Goal: Obtain resource: Download file/media

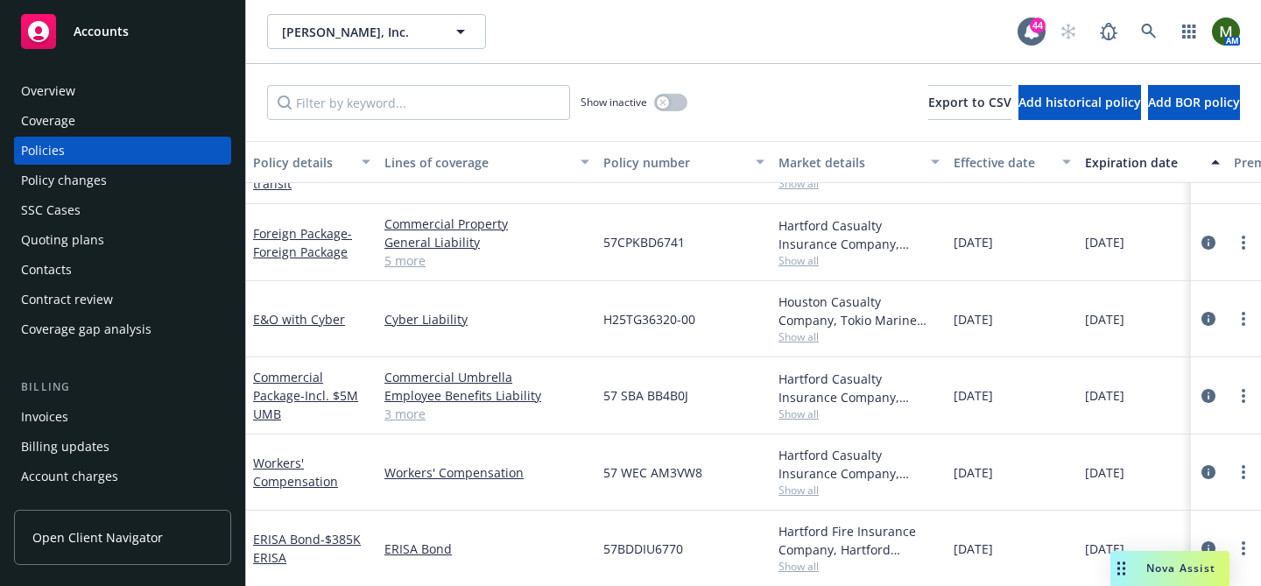
scroll to position [524, 0]
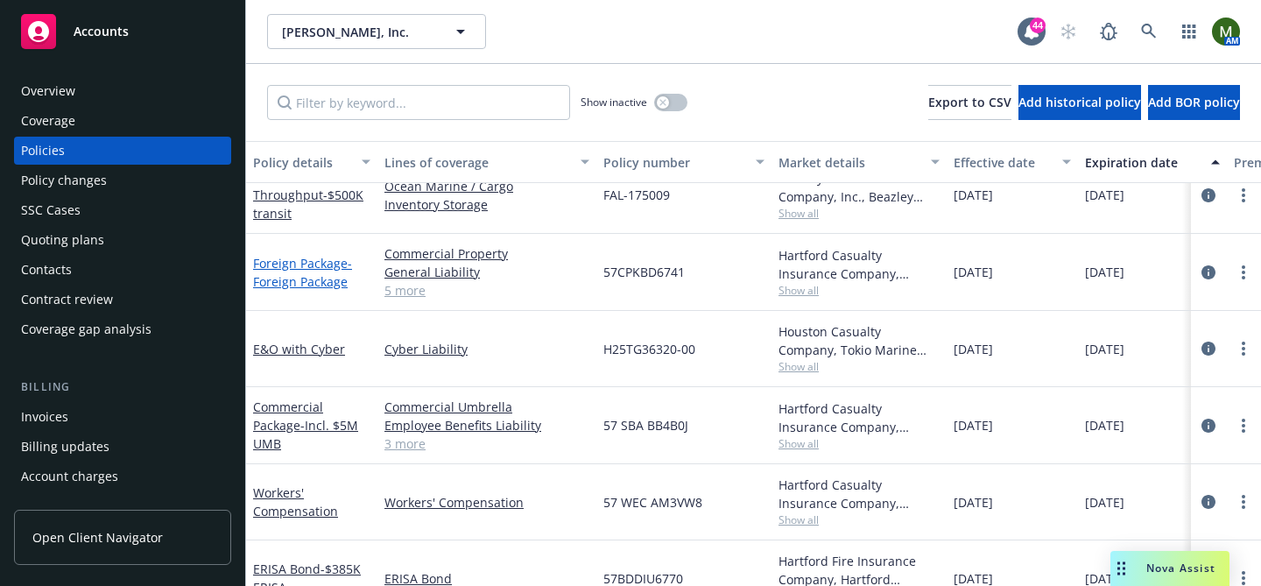
click at [304, 282] on span "- Foreign Package" at bounding box center [302, 272] width 99 height 35
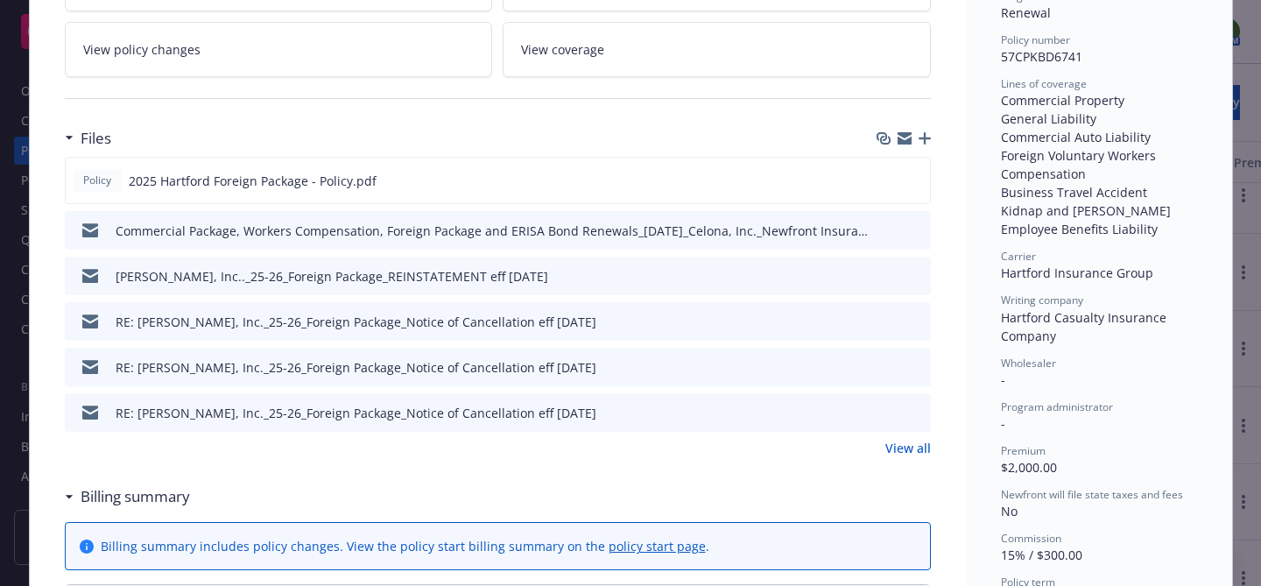
scroll to position [429, 0]
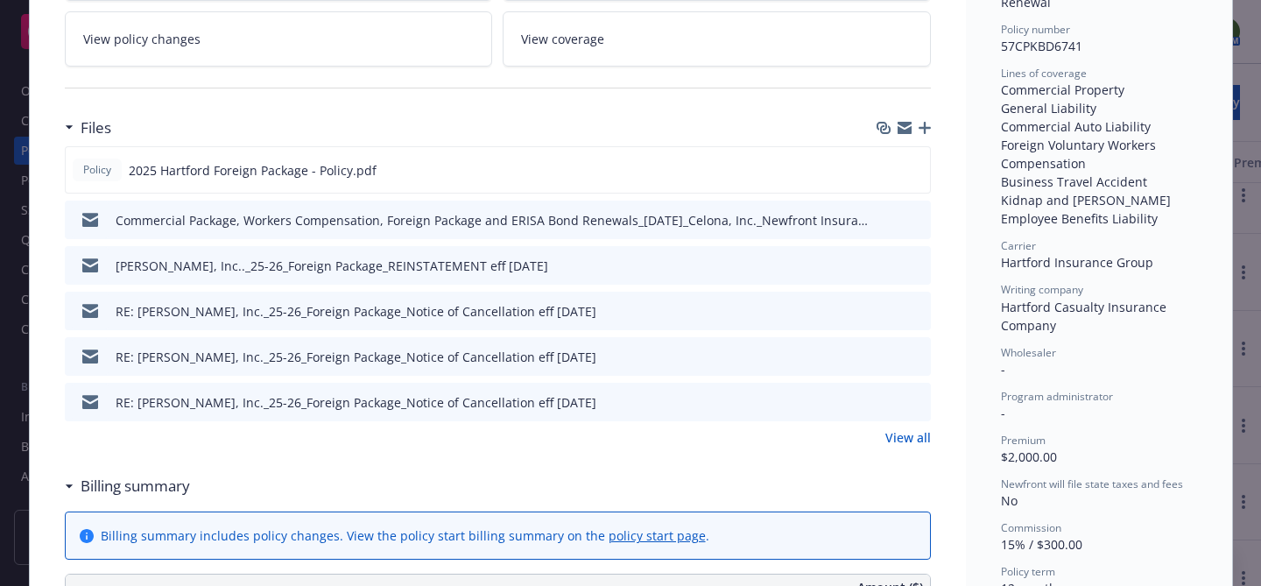
click at [898, 434] on link "View all" at bounding box center [908, 437] width 46 height 18
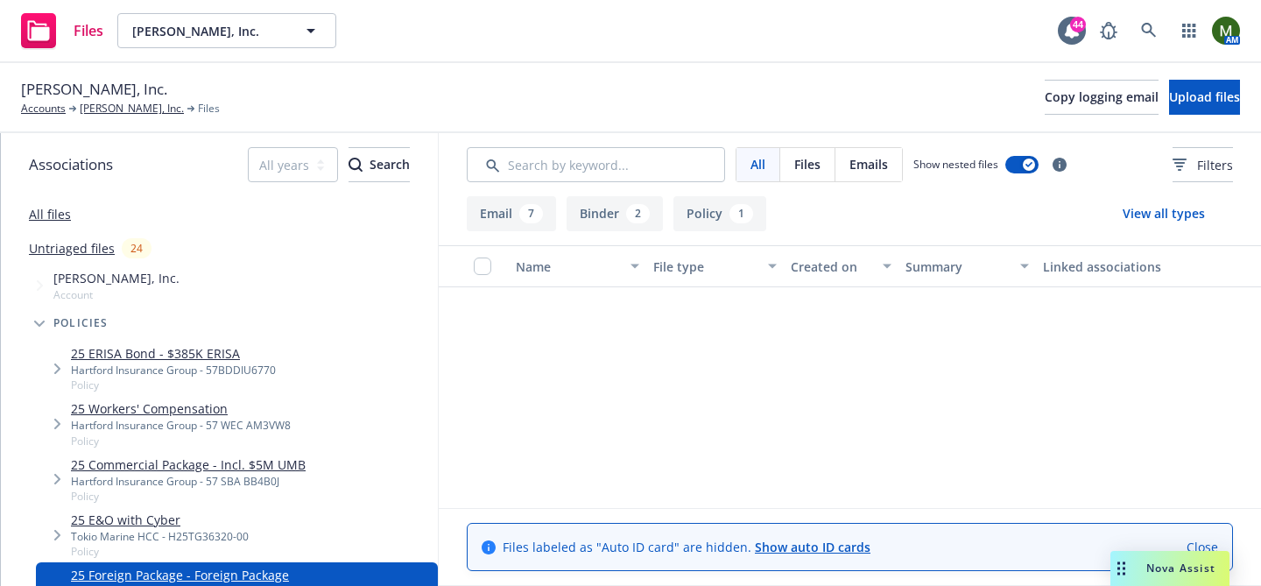
scroll to position [553, 0]
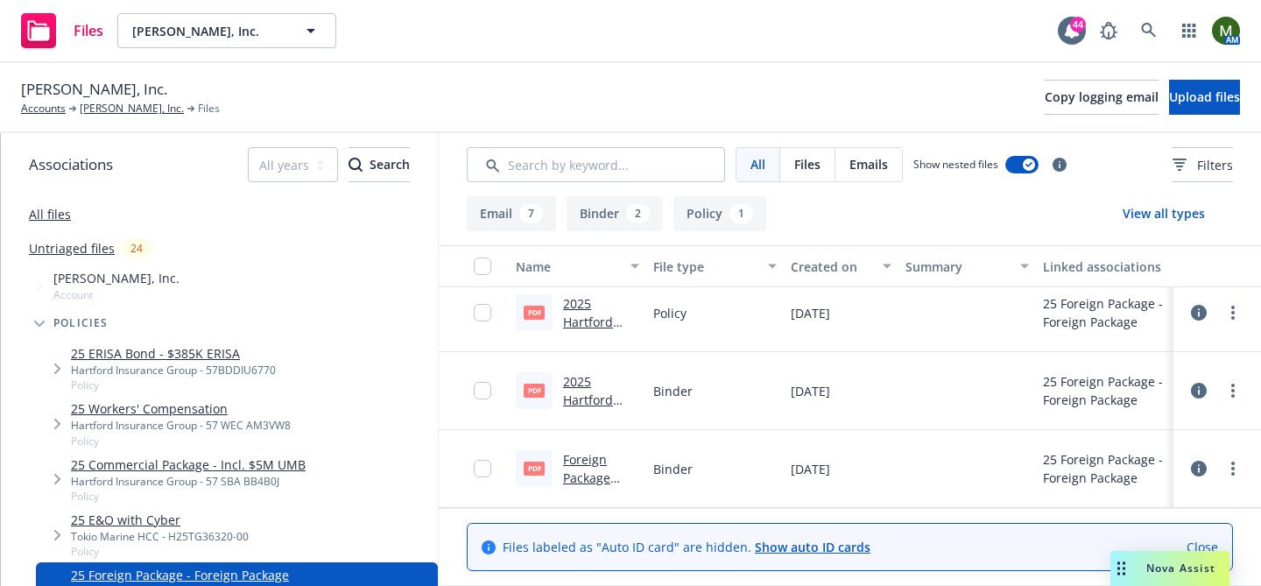
click at [591, 457] on link "Foreign Package Binder #57CPKBD6741.pdf" at bounding box center [600, 496] width 75 height 90
click at [589, 303] on link "2025 Hartford Foreign Package - Policy.pdf" at bounding box center [591, 340] width 57 height 90
click at [1237, 311] on link "more" at bounding box center [1233, 312] width 21 height 21
click at [1159, 386] on link "Download" at bounding box center [1155, 383] width 174 height 35
click at [110, 109] on link "[PERSON_NAME], Inc." at bounding box center [132, 109] width 104 height 16
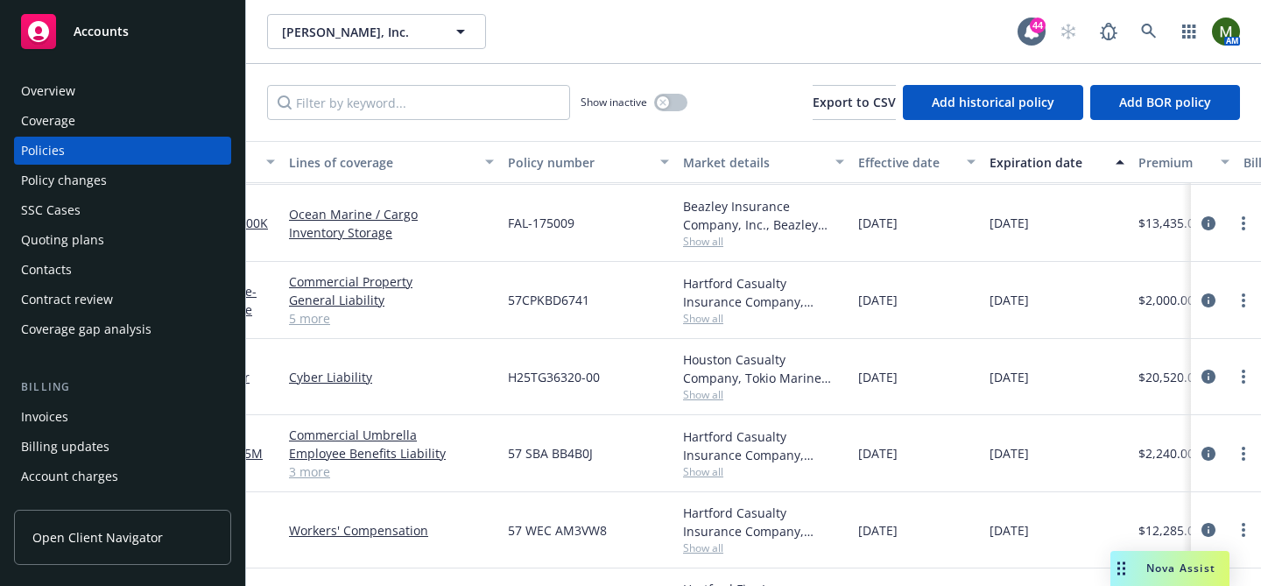
scroll to position [496, 0]
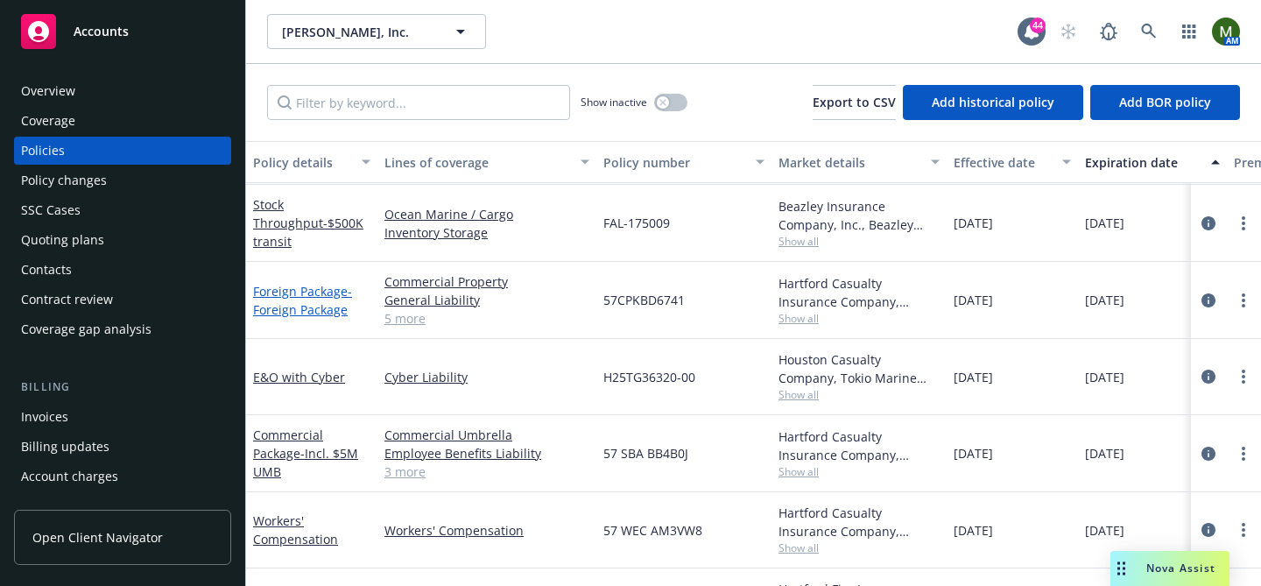
click at [325, 289] on link "Foreign Package - Foreign Package" at bounding box center [302, 300] width 99 height 35
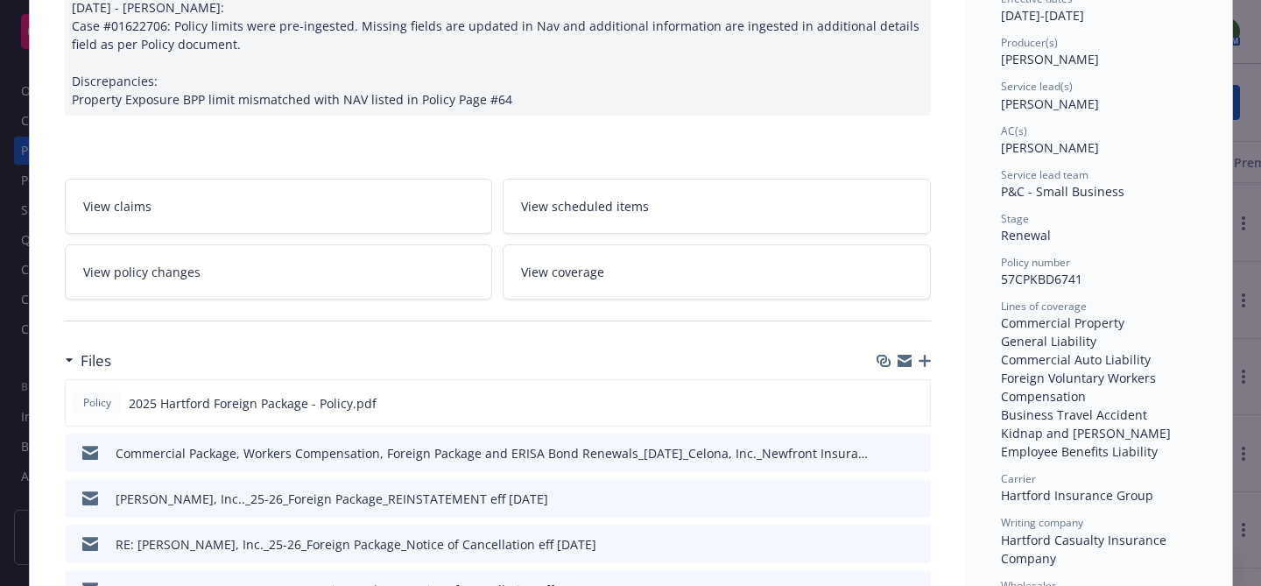
scroll to position [247, 0]
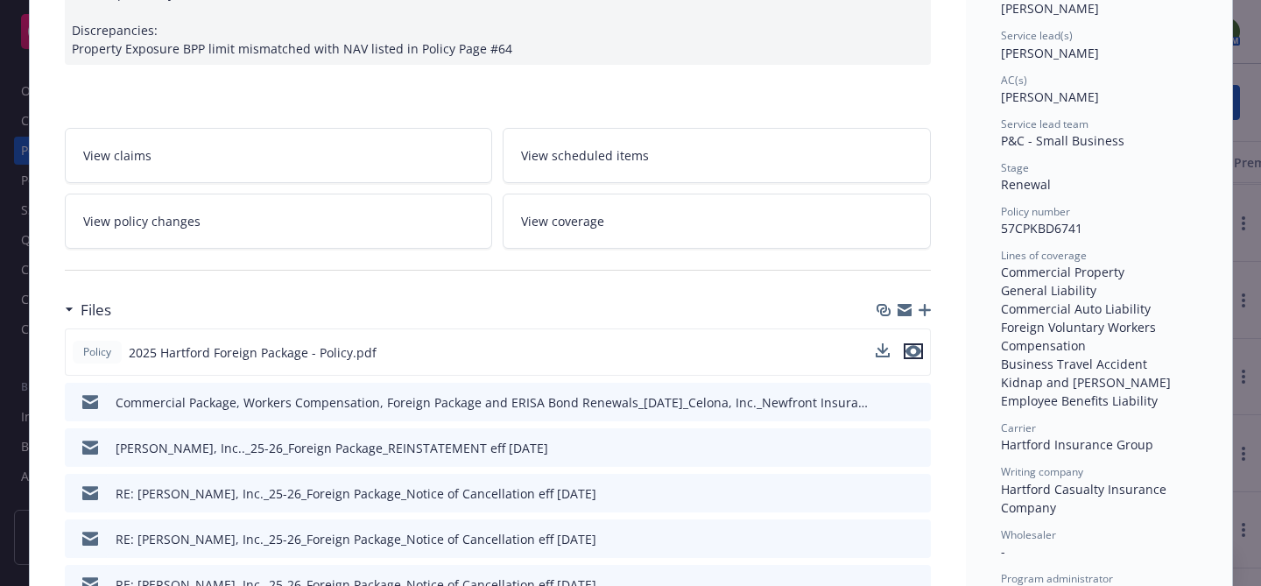
click at [917, 354] on icon "preview file" at bounding box center [913, 351] width 16 height 12
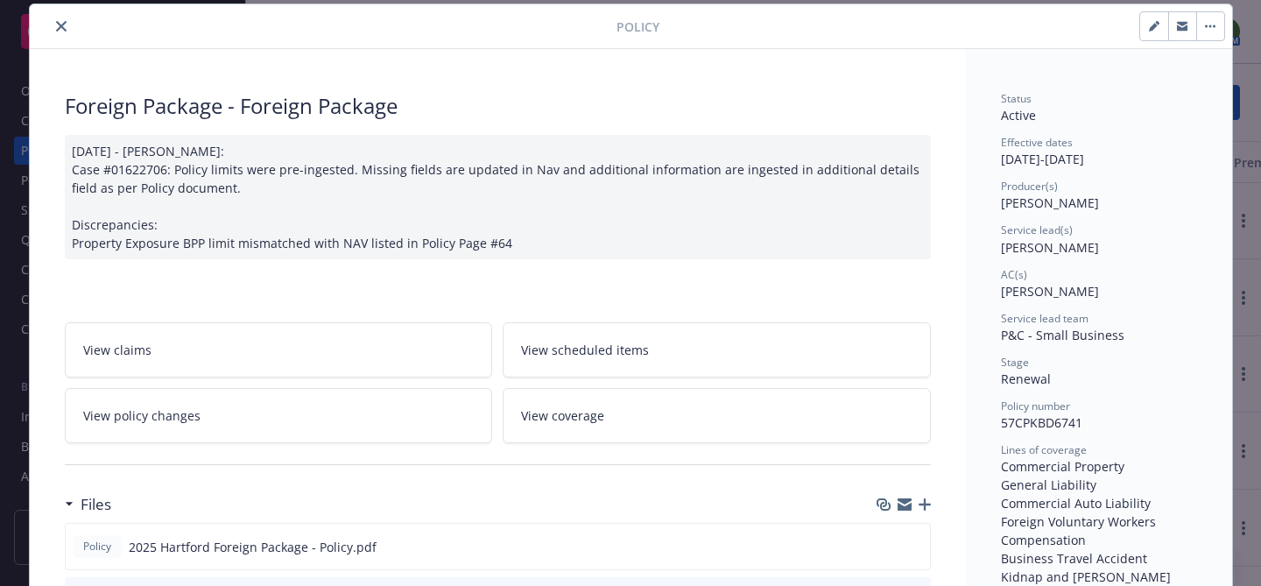
scroll to position [0, 0]
